Goal: Task Accomplishment & Management: Use online tool/utility

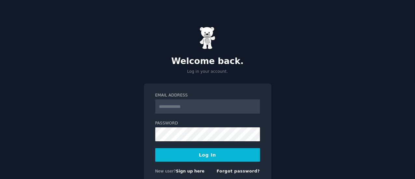
click at [198, 113] on input "Email Address" at bounding box center [207, 107] width 105 height 14
type input "**********"
click at [214, 159] on button "Log In" at bounding box center [207, 156] width 105 height 14
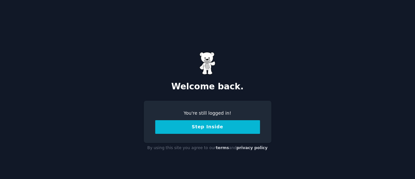
click at [219, 125] on button "Step Inside" at bounding box center [207, 128] width 105 height 14
